Goal: Task Accomplishment & Management: Use online tool/utility

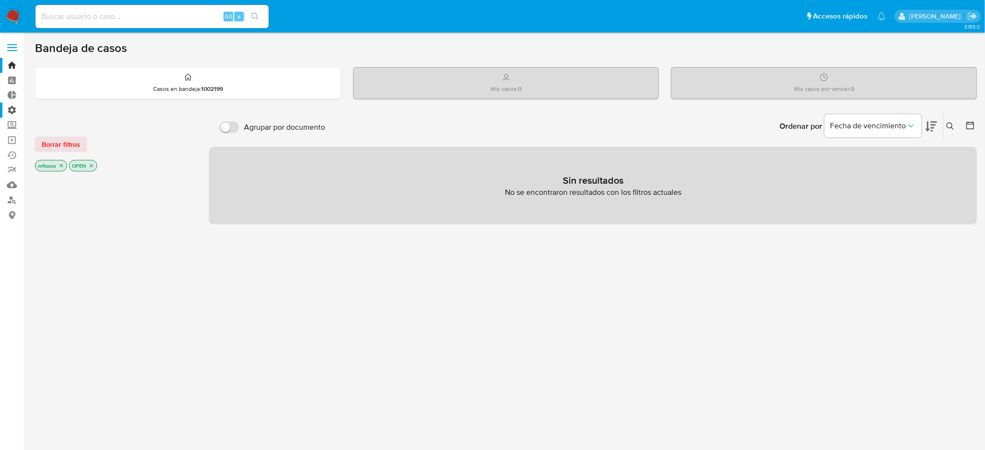
click at [10, 108] on label "Administración" at bounding box center [58, 110] width 116 height 15
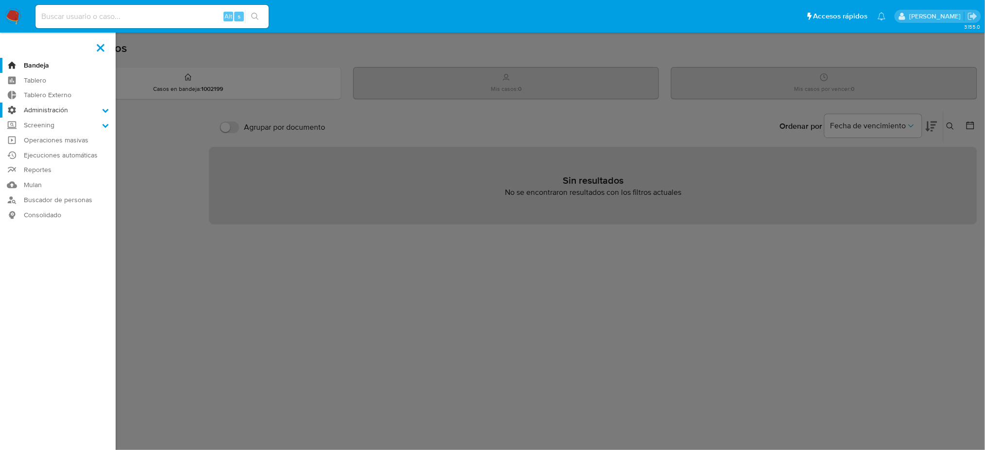
click at [0, 0] on input "Administración" at bounding box center [0, 0] width 0 height 0
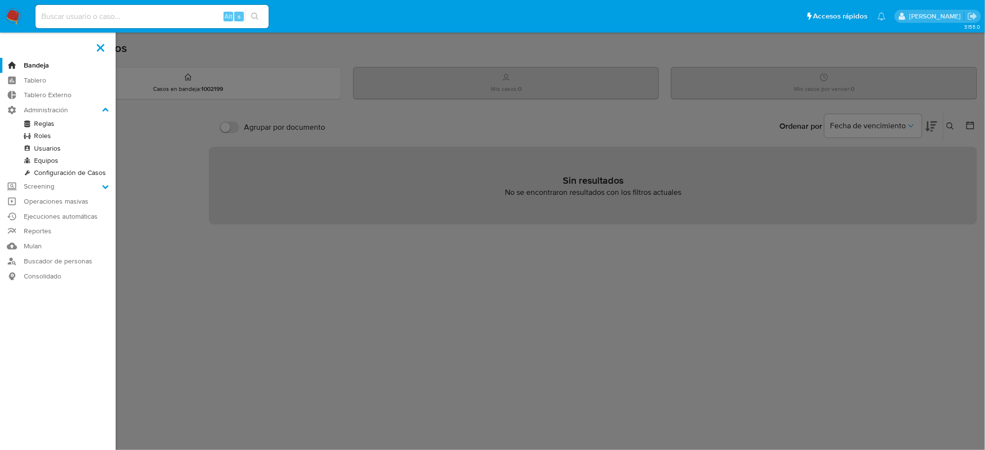
click at [51, 124] on link "Reglas" at bounding box center [58, 124] width 116 height 12
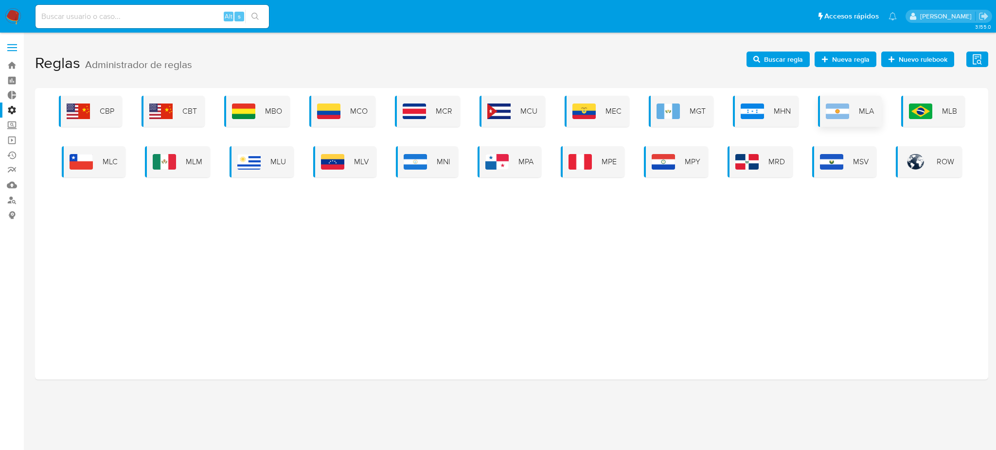
click at [852, 114] on div "MLA" at bounding box center [850, 111] width 64 height 31
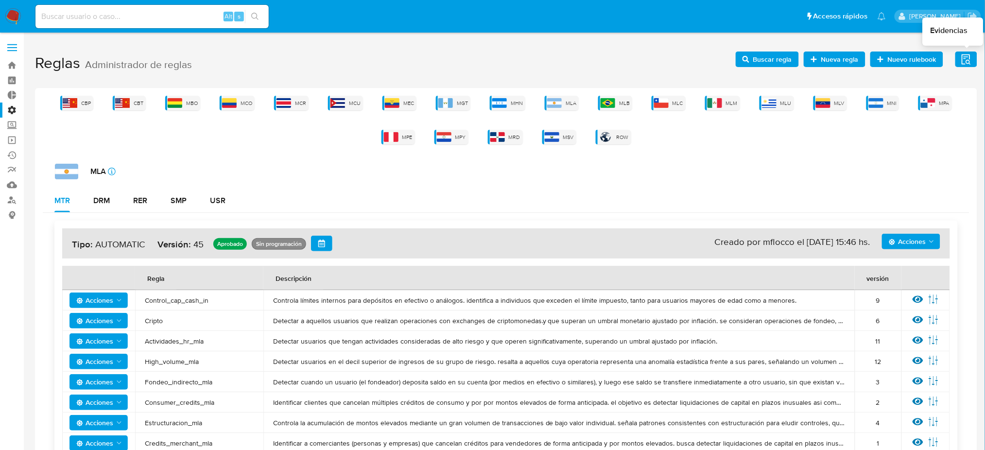
click at [966, 60] on icon "button" at bounding box center [967, 59] width 12 height 12
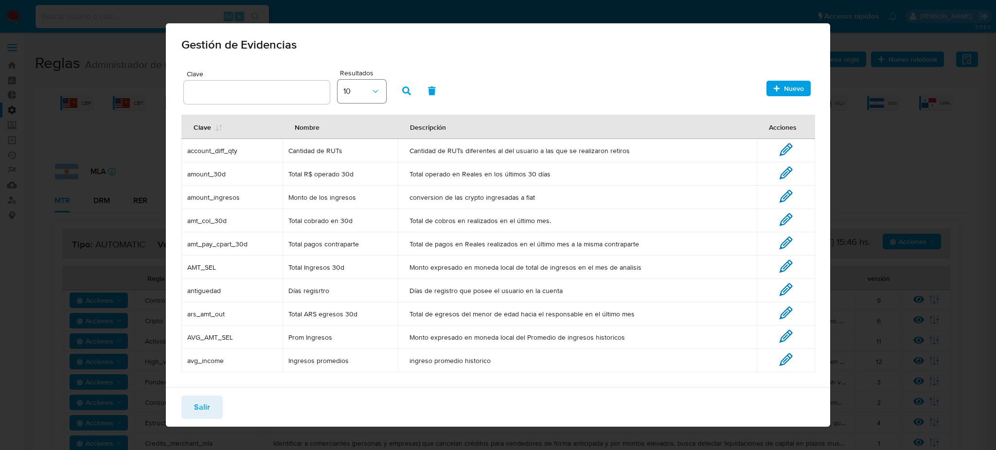
click at [380, 92] on button "10" at bounding box center [361, 91] width 49 height 23
click at [380, 92] on li "10" at bounding box center [361, 90] width 53 height 23
click at [792, 85] on span "Nuevo" at bounding box center [794, 89] width 20 height 16
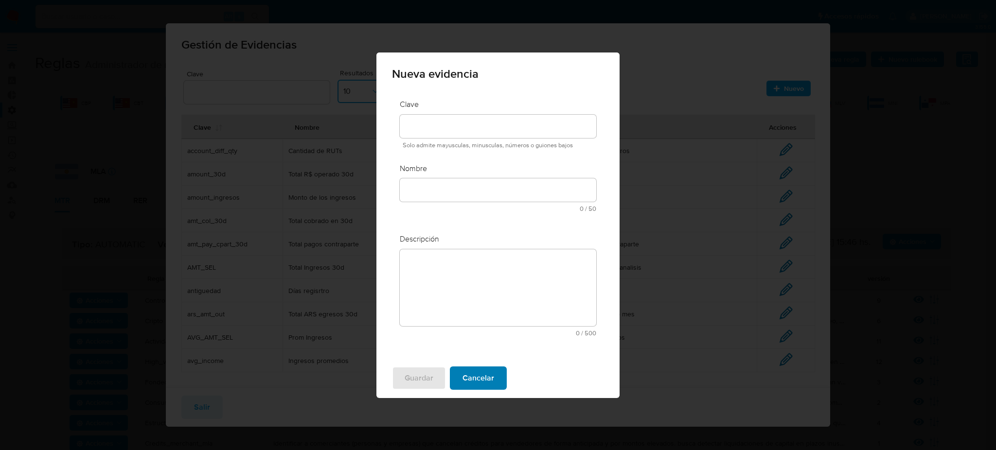
click at [490, 375] on span "Cancelar" at bounding box center [478, 378] width 32 height 21
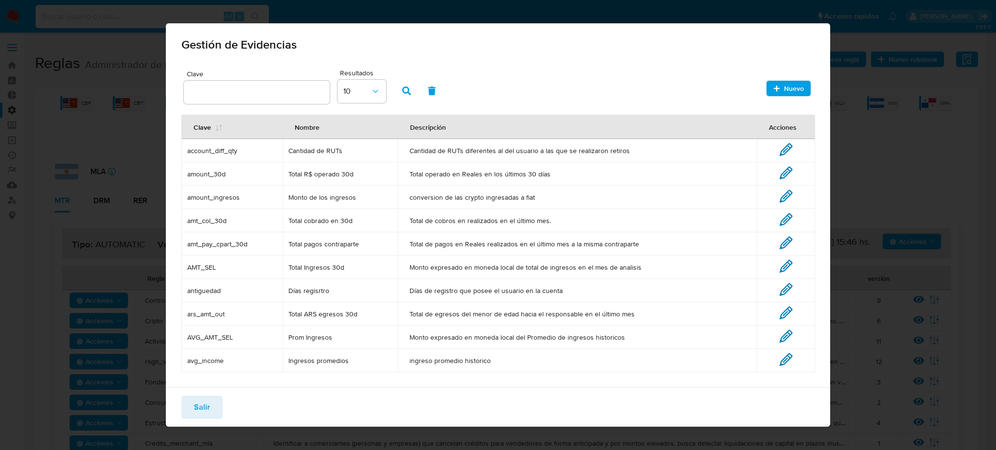
click at [797, 92] on button "Nuevo" at bounding box center [788, 89] width 44 height 16
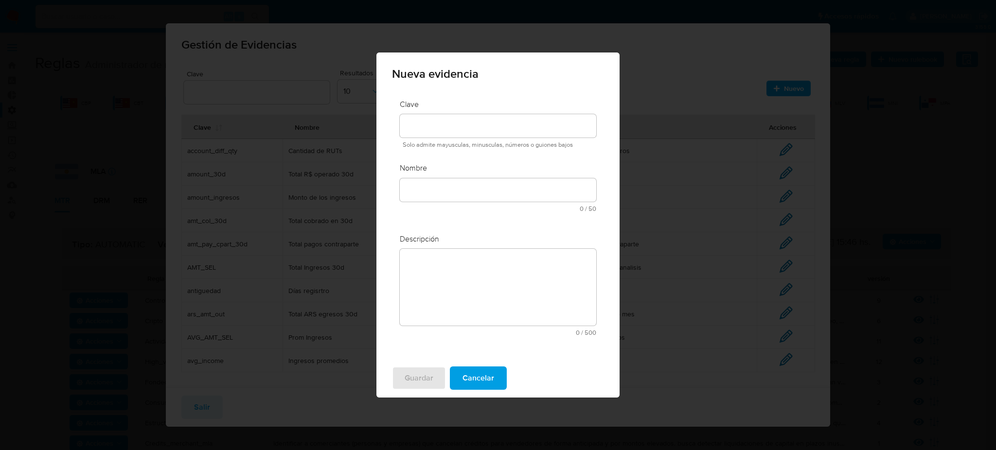
click at [728, 107] on div "Nueva evidencia Clave Solo admite mayusculas, minusculas, números o guiones baj…" at bounding box center [498, 225] width 996 height 450
click at [472, 388] on span "Cancelar" at bounding box center [478, 378] width 32 height 21
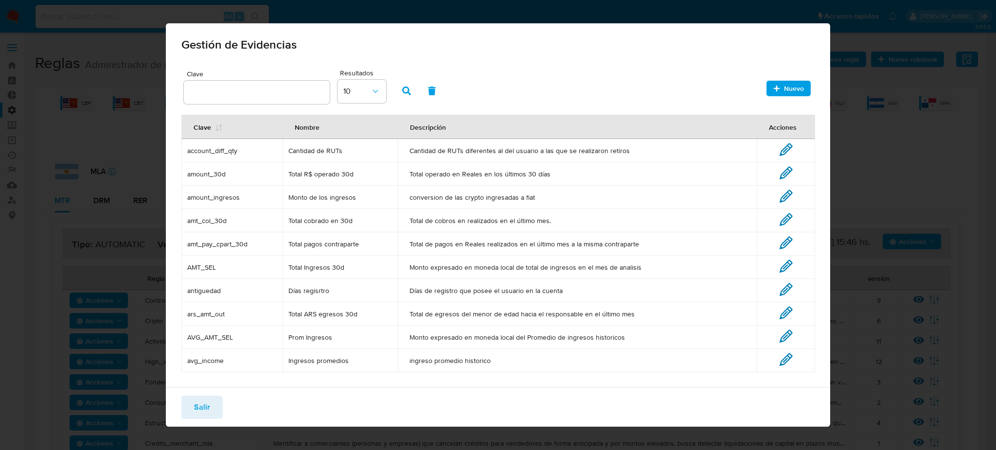
scroll to position [23, 0]
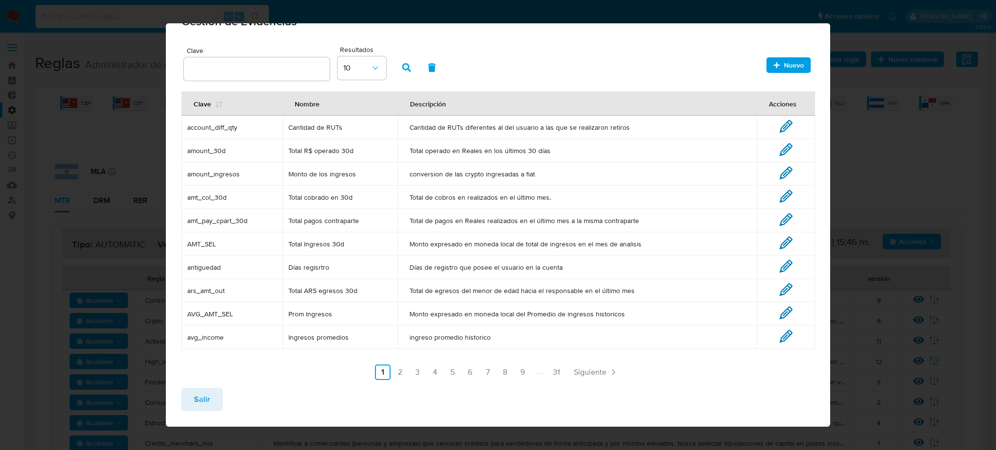
click at [393, 374] on link "2" at bounding box center [400, 373] width 16 height 16
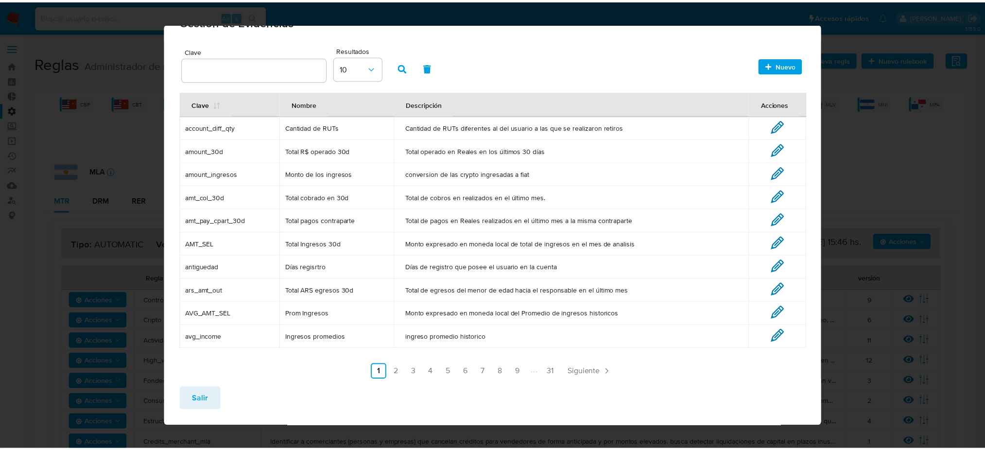
scroll to position [0, 0]
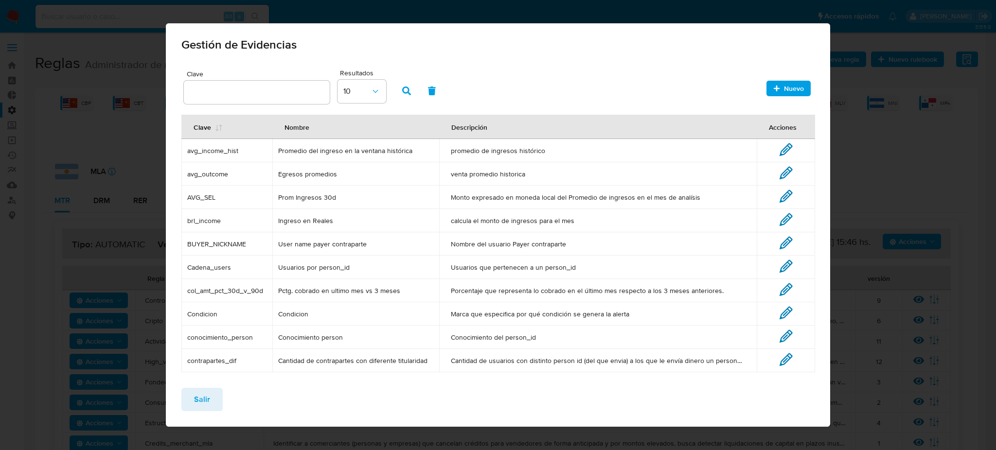
click at [196, 205] on td "AVG_SEL" at bounding box center [226, 197] width 91 height 23
click at [198, 194] on span "AVG_SEL" at bounding box center [226, 197] width 79 height 9
click at [199, 201] on span "AVG_SEL" at bounding box center [226, 197] width 79 height 9
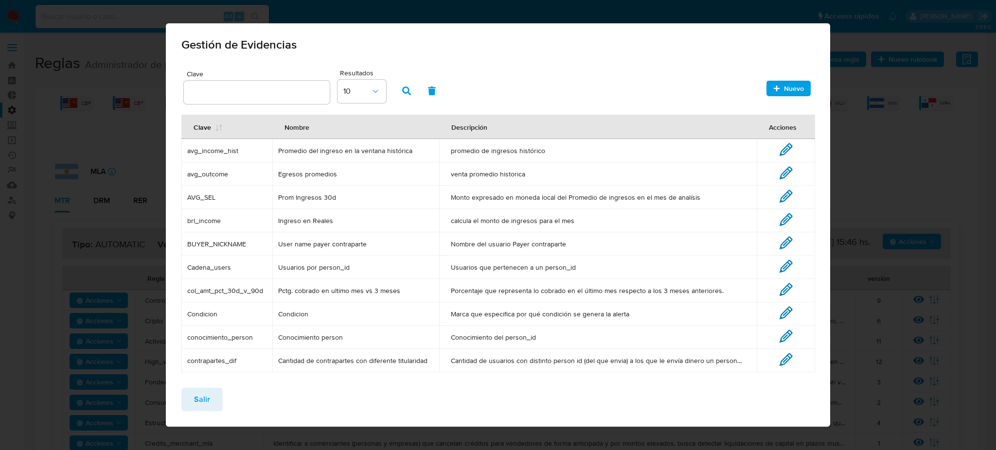
click at [219, 90] on input "text" at bounding box center [257, 92] width 146 height 13
click at [398, 91] on button "button" at bounding box center [406, 90] width 25 height 23
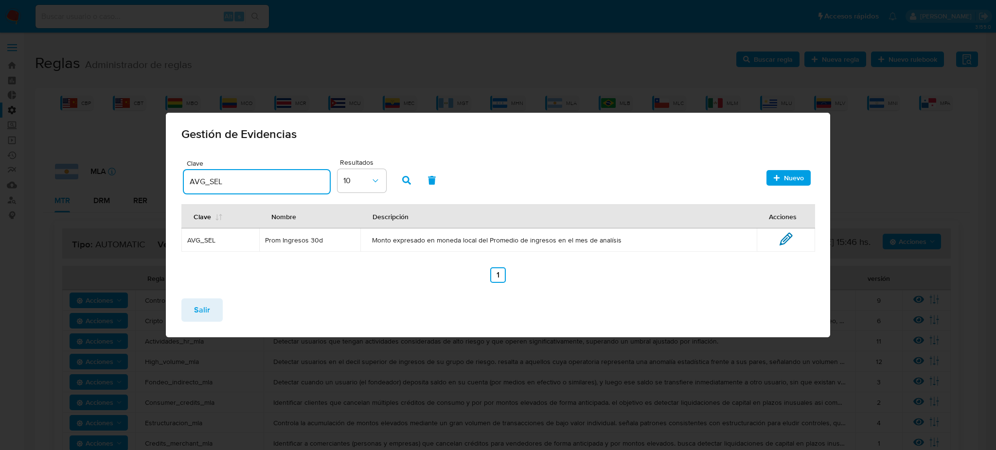
click at [200, 184] on input "AVG_SEL" at bounding box center [257, 182] width 146 height 13
drag, startPoint x: 205, startPoint y: 181, endPoint x: 169, endPoint y: 184, distance: 35.6
click at [169, 184] on div "Clave AVG_SEL Resultados 10 Nuevo Clave Nombre Descripción Acciones AVG_SEL Pro…" at bounding box center [498, 224] width 664 height 134
type input "SUM_SEL"
click at [409, 186] on span "button" at bounding box center [406, 180] width 9 height 17
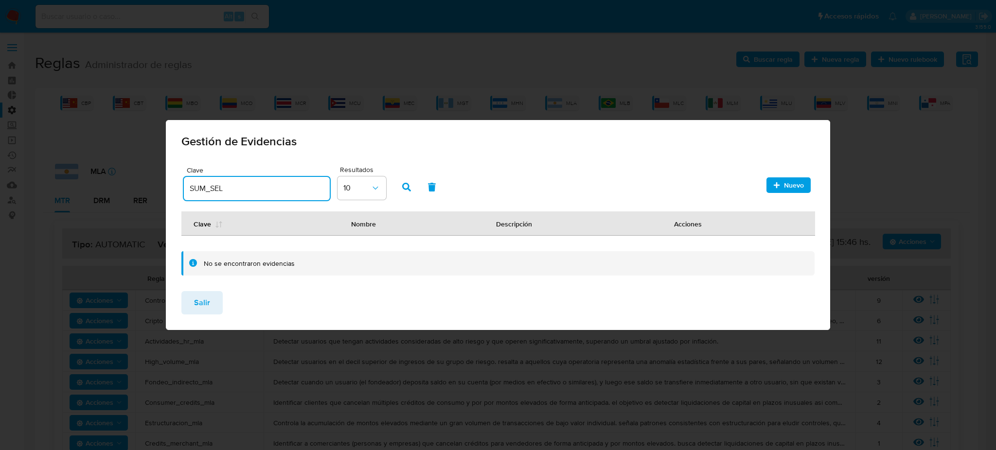
click at [205, 188] on input "SUM_SEL" at bounding box center [257, 188] width 146 height 13
drag, startPoint x: 249, startPoint y: 189, endPoint x: 159, endPoint y: 189, distance: 89.5
click at [160, 189] on div "Gestión de Evidencias Clave SUM_SEL Resultados 10 Nuevo Clave Nombre Descripció…" at bounding box center [498, 225] width 996 height 450
click at [202, 296] on span "Salir" at bounding box center [202, 302] width 16 height 21
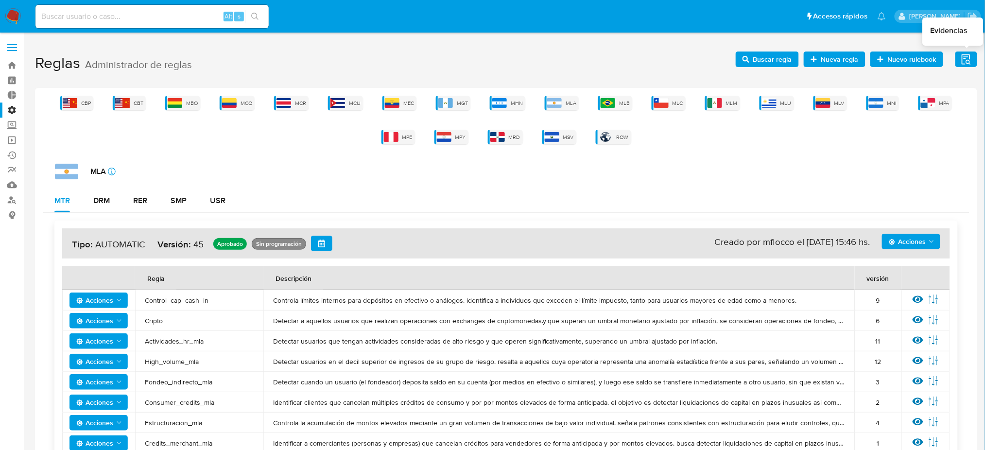
click at [967, 59] on icon "button" at bounding box center [967, 59] width 12 height 12
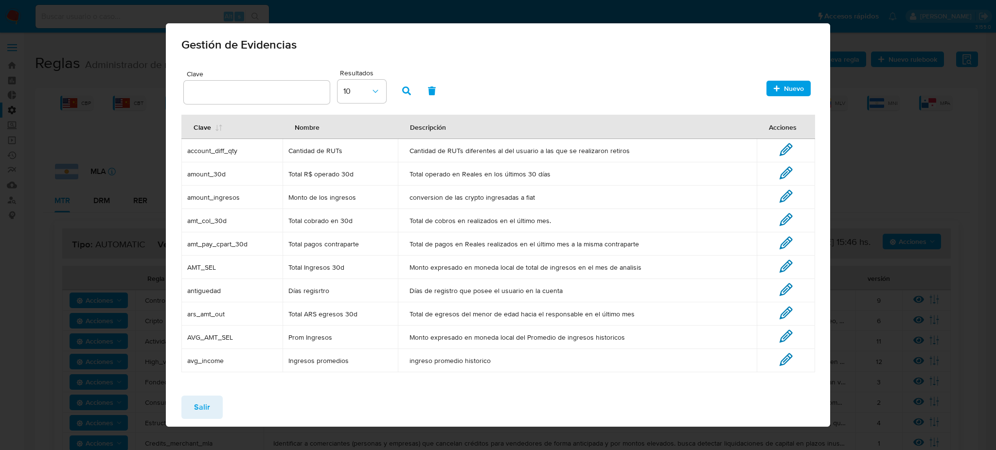
click at [219, 290] on span "antiguedad" at bounding box center [231, 290] width 89 height 9
click at [231, 96] on input "text" at bounding box center [257, 92] width 146 height 13
type input "antiguedad"
click at [403, 90] on icon "button" at bounding box center [406, 91] width 9 height 9
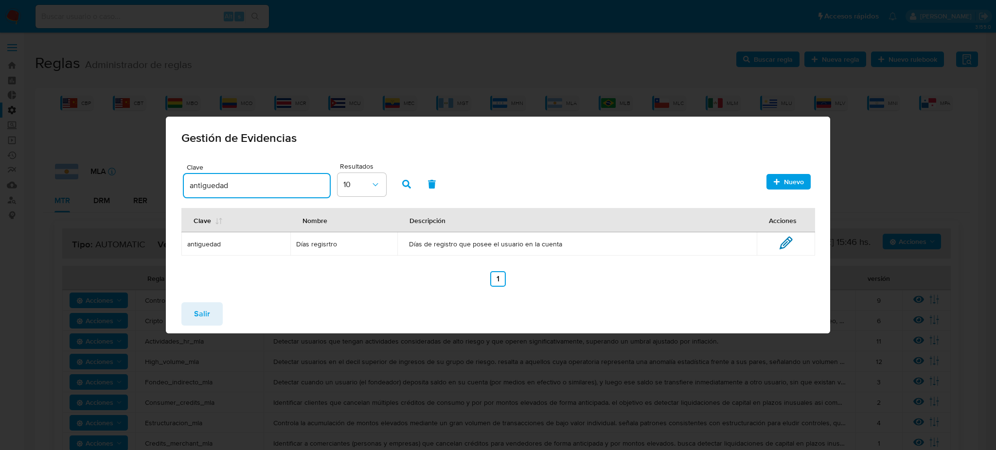
drag, startPoint x: 269, startPoint y: 179, endPoint x: 173, endPoint y: 177, distance: 96.3
click at [173, 177] on div "Clave antiguedad Resultados 10 Nuevo Clave Nombre Descripción Acciones antigued…" at bounding box center [498, 227] width 664 height 134
click at [434, 185] on icon "button" at bounding box center [431, 184] width 9 height 9
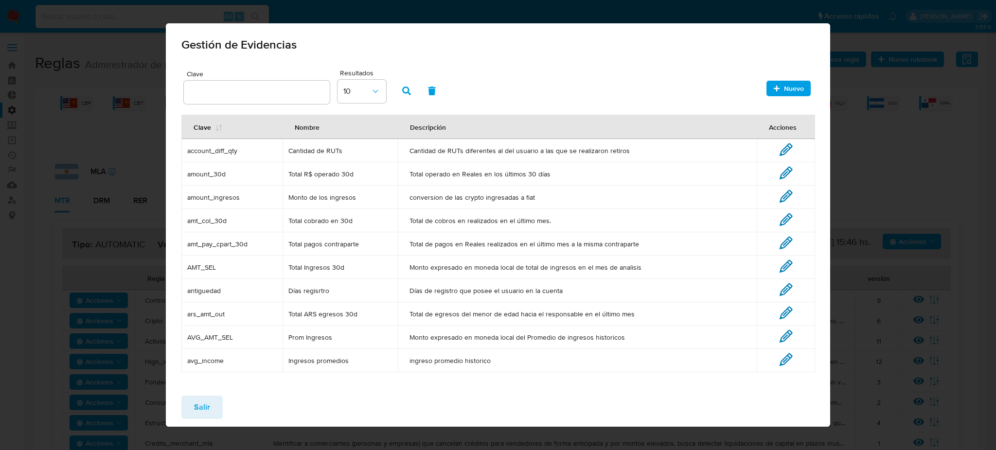
click at [215, 220] on span "amt_col_30d" at bounding box center [231, 220] width 89 height 9
click at [230, 93] on input "text" at bounding box center [257, 92] width 146 height 13
type input "amt_col_30d"
click at [407, 92] on icon "button" at bounding box center [406, 91] width 9 height 9
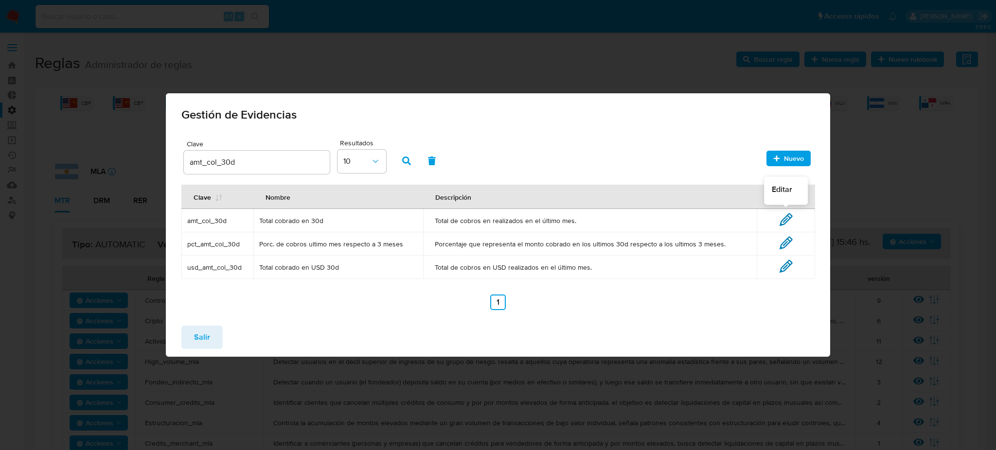
click at [786, 218] on icon at bounding box center [786, 220] width 14 height 14
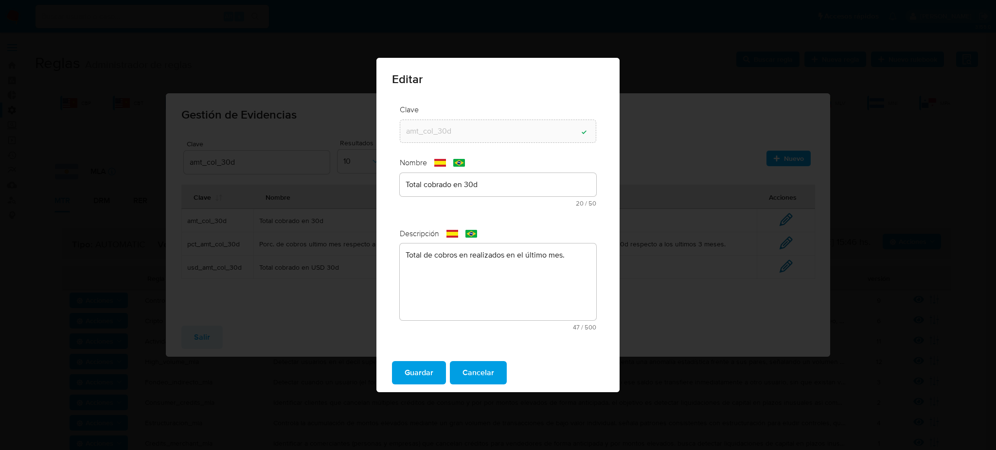
click at [540, 182] on div "Total cobrado en 30d" at bounding box center [498, 184] width 196 height 23
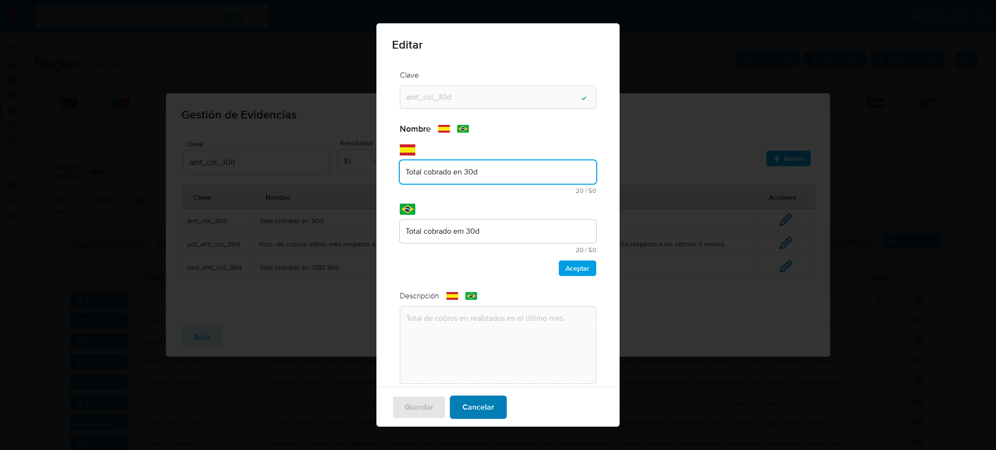
click at [466, 405] on span "Cancelar" at bounding box center [478, 407] width 32 height 21
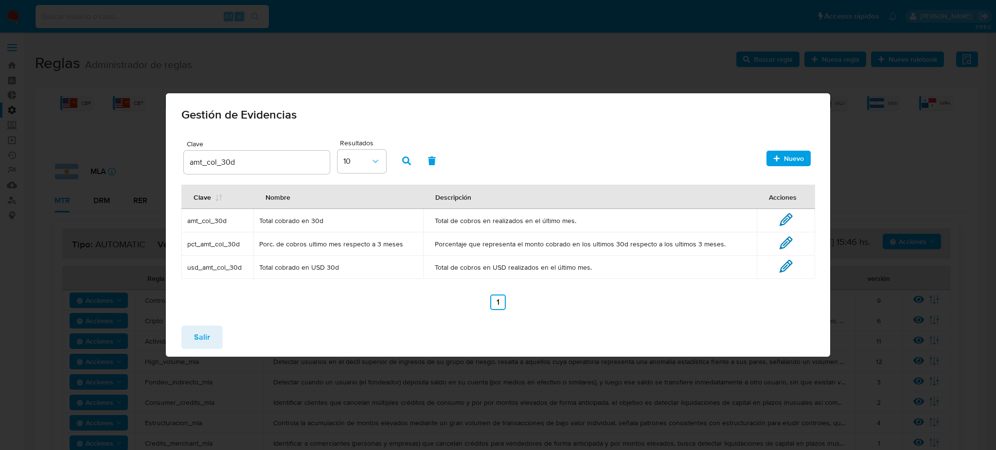
click at [784, 222] on icon at bounding box center [786, 220] width 14 height 14
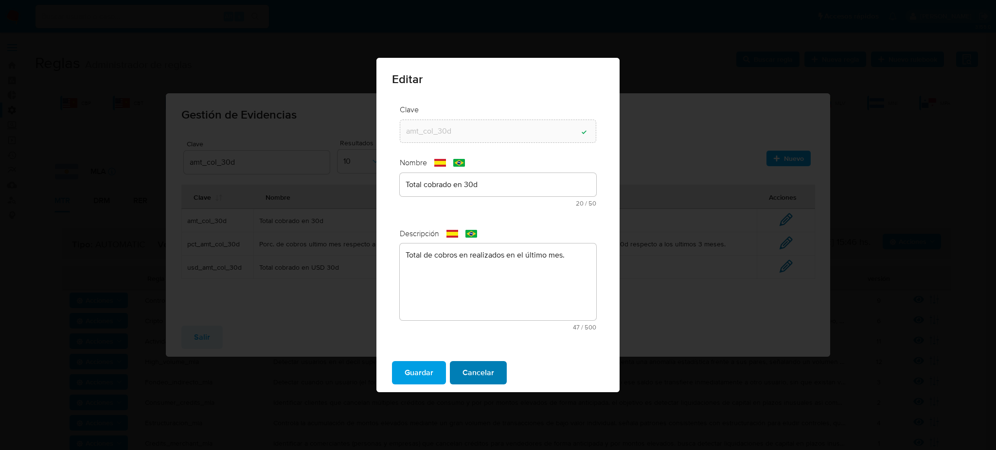
click at [488, 379] on span "Cancelar" at bounding box center [478, 372] width 32 height 21
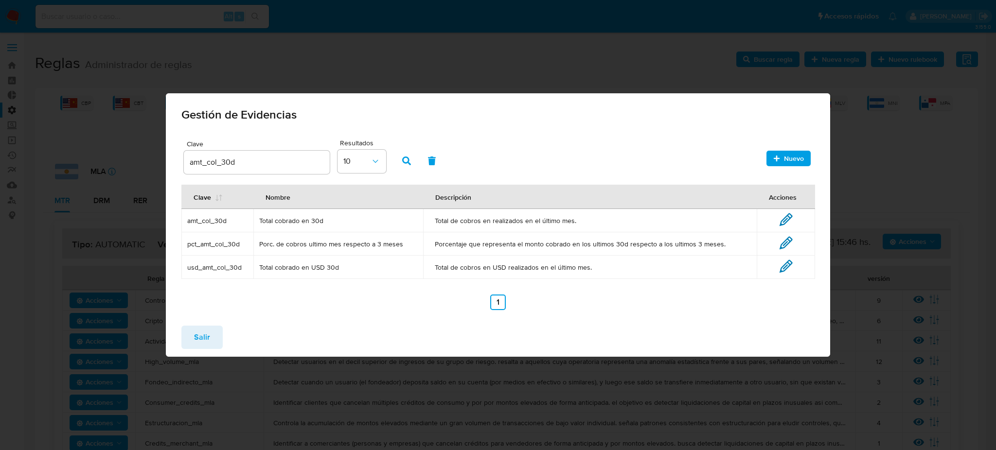
click at [284, 162] on input "amt_col_30d" at bounding box center [257, 162] width 146 height 13
drag, startPoint x: 268, startPoint y: 161, endPoint x: 141, endPoint y: 158, distance: 127.4
click at [139, 158] on div "Gestión de Evidencias Clave amt_col_30d Resultados 10 Nuevo Clave Nombre Descri…" at bounding box center [498, 225] width 996 height 450
click at [219, 177] on div "Clave Resultados 10 Nuevo Clave Nombre Descripción Acciones amt_col_30d Total c…" at bounding box center [497, 223] width 633 height 173
click at [242, 164] on input "text" at bounding box center [257, 162] width 146 height 13
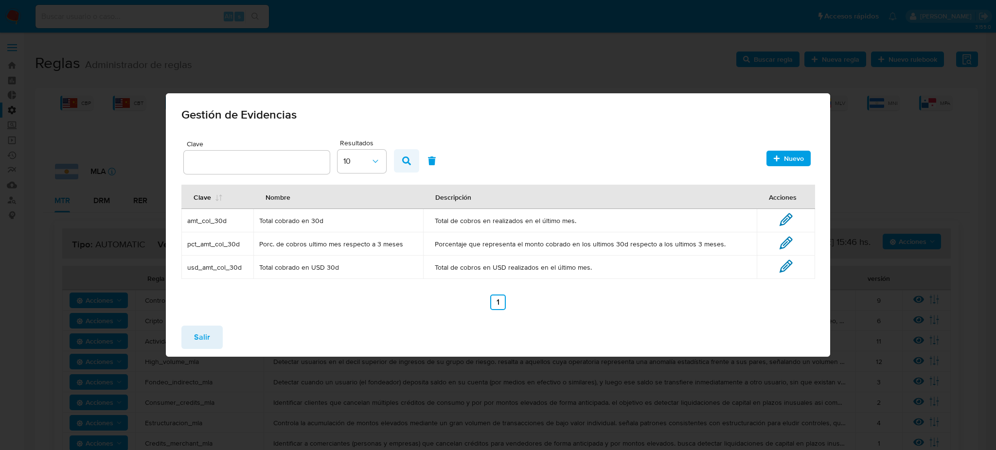
click at [407, 165] on span "button" at bounding box center [406, 161] width 9 height 17
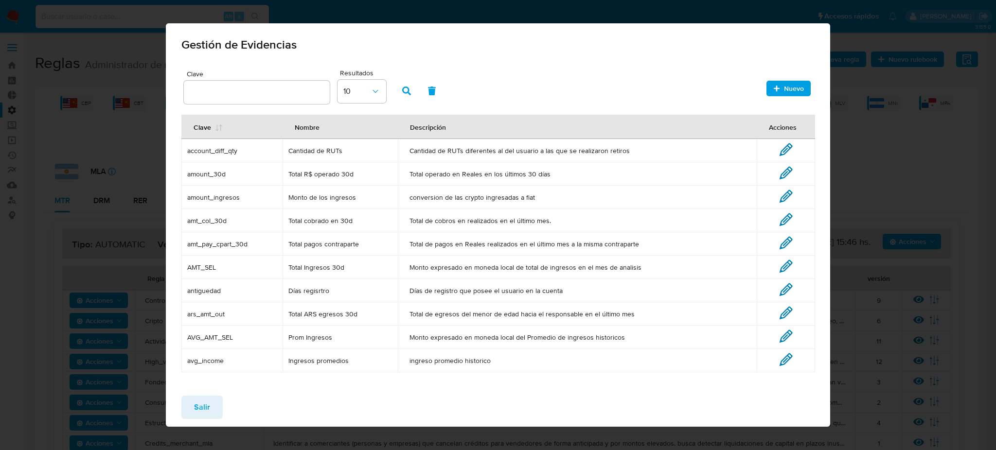
click at [203, 168] on td "amount_30d" at bounding box center [231, 173] width 101 height 23
click at [252, 98] on input "text" at bounding box center [257, 92] width 146 height 13
paste input "amount_30d"
type input "amount_30d"
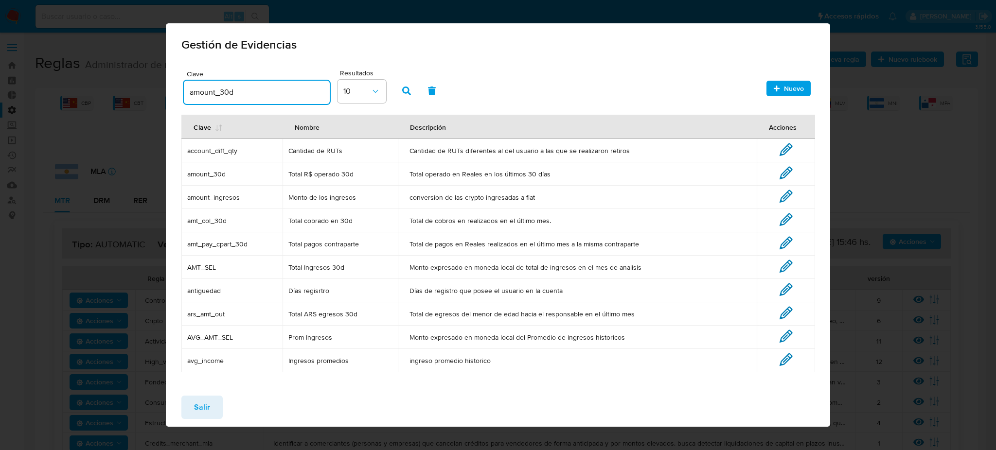
click at [401, 88] on button "button" at bounding box center [406, 90] width 25 height 23
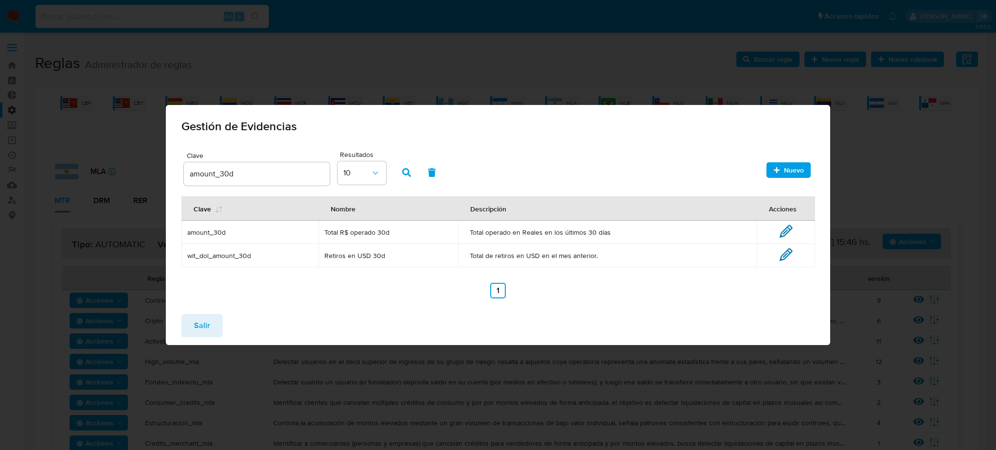
drag, startPoint x: 183, startPoint y: 125, endPoint x: 313, endPoint y: 124, distance: 129.8
click at [313, 124] on span "Gestión de Evidencias" at bounding box center [497, 127] width 633 height 12
click at [59, 145] on div "Gestión de Evidencias Clave amount_30d Resultados 10 Nuevo Clave Nombre Descrip…" at bounding box center [498, 225] width 996 height 450
click at [192, 314] on div "Salir" at bounding box center [498, 325] width 664 height 39
click at [203, 326] on span "Salir" at bounding box center [202, 325] width 16 height 21
